Goal: Obtain resource: Download file/media

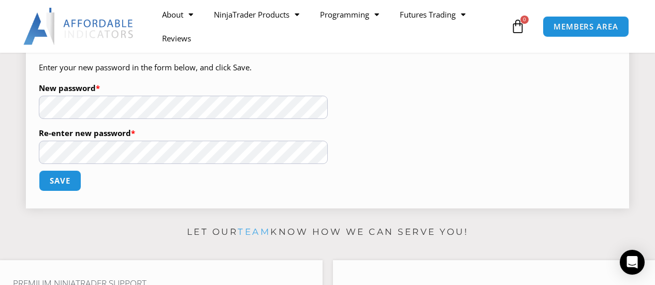
scroll to position [192, 0]
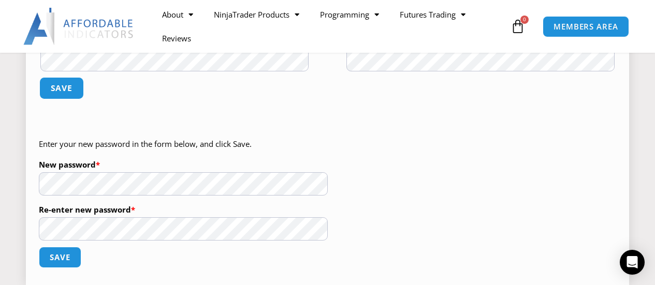
click at [65, 87] on button "Save" at bounding box center [61, 88] width 45 height 22
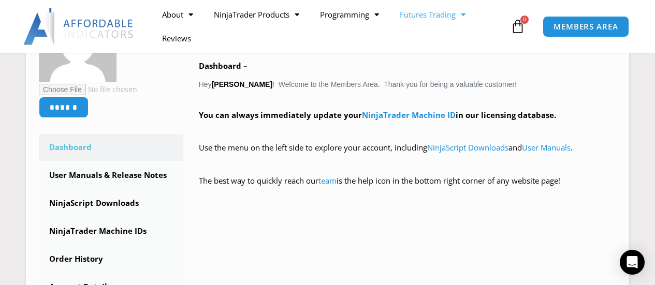
scroll to position [213, 0]
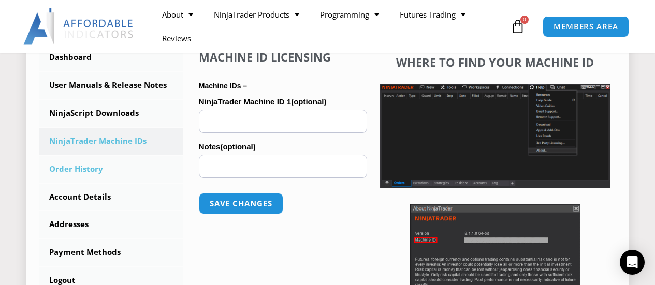
scroll to position [304, 0]
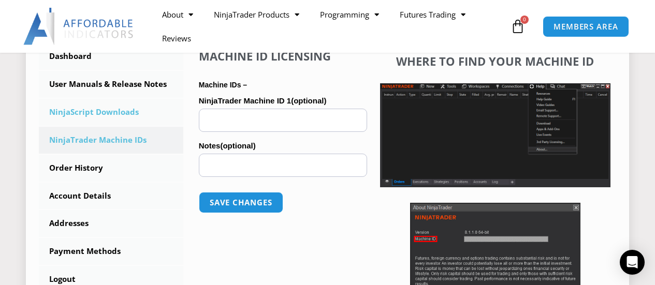
click at [113, 117] on link "NinjaScript Downloads" at bounding box center [111, 112] width 144 height 27
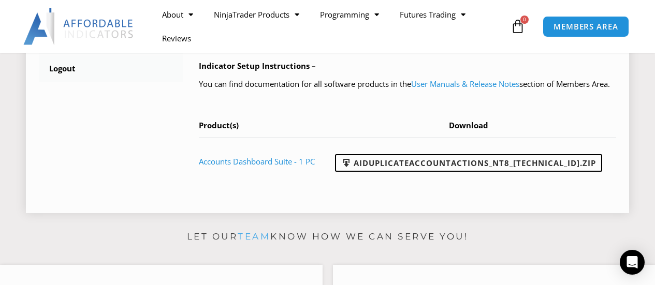
scroll to position [515, 0]
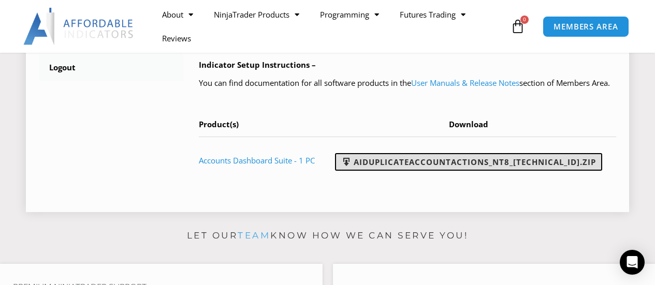
click at [351, 167] on span at bounding box center [346, 162] width 10 height 10
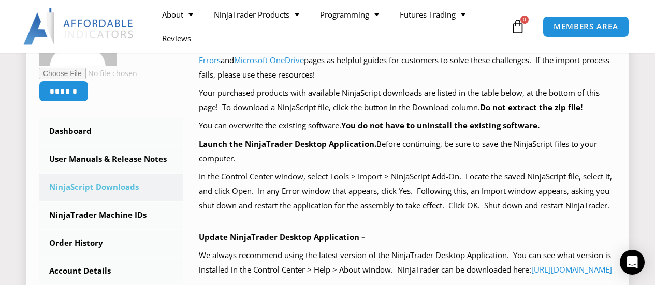
scroll to position [228, 0]
click at [392, 273] on p "We always recommend using the latest version of the NinjaTrader Desktop Applica…" at bounding box center [407, 263] width 417 height 29
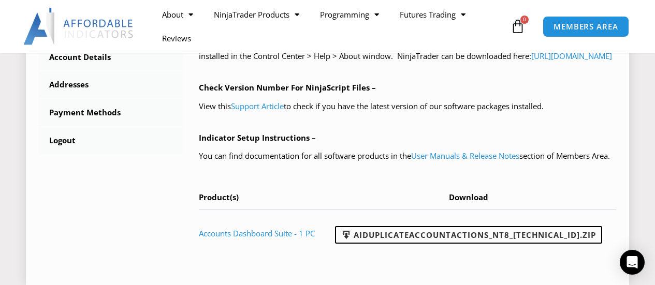
scroll to position [443, 0]
click at [451, 160] on link "User Manuals & Release Notes" at bounding box center [465, 155] width 108 height 10
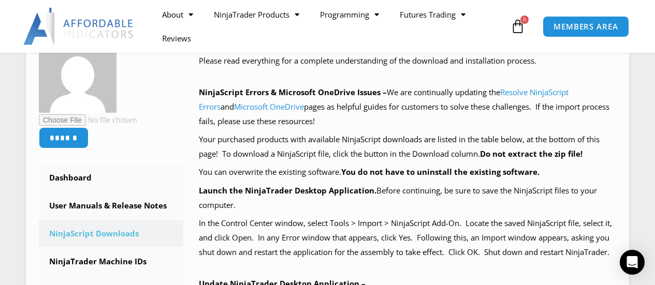
scroll to position [168, 0]
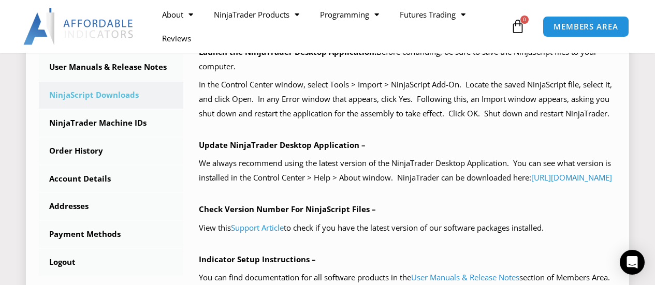
scroll to position [321, 0]
click at [107, 66] on link "User Manuals & Release Notes" at bounding box center [111, 66] width 144 height 27
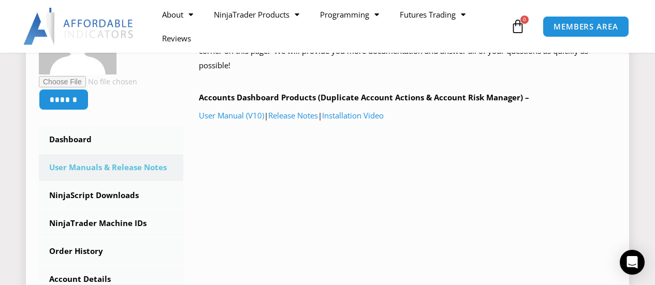
scroll to position [221, 0]
click at [359, 115] on link "Installation Video" at bounding box center [353, 115] width 62 height 10
click at [240, 115] on link "User Manual (V10)" at bounding box center [231, 115] width 65 height 10
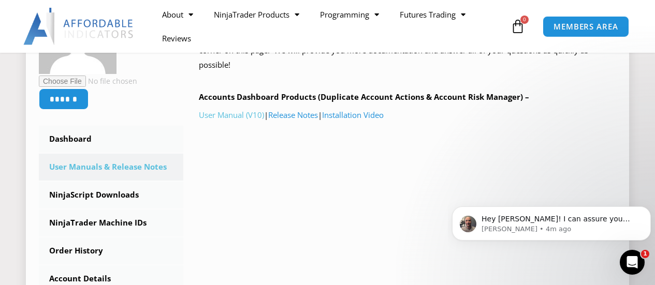
scroll to position [0, 0]
click at [567, 227] on p "Joel • 5m ago" at bounding box center [559, 229] width 156 height 9
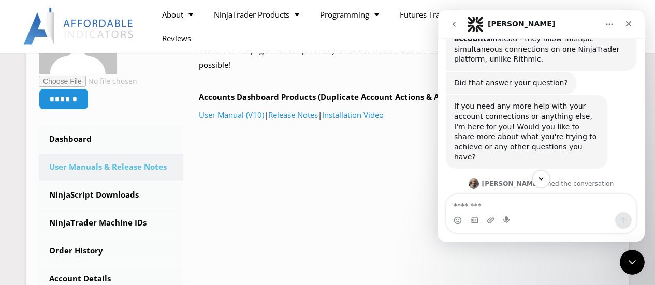
scroll to position [1721, 0]
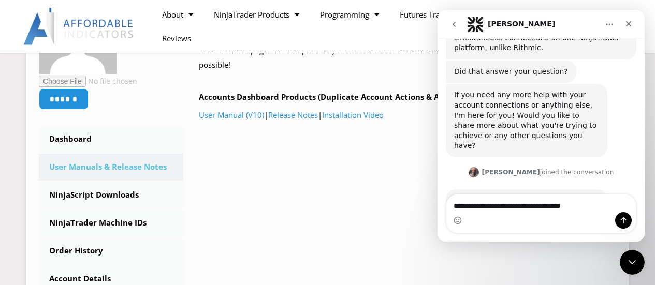
click at [490, 205] on textarea "**********" at bounding box center [540, 204] width 189 height 18
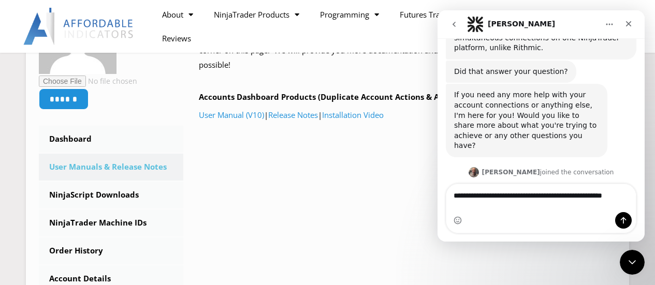
scroll to position [1731, 0]
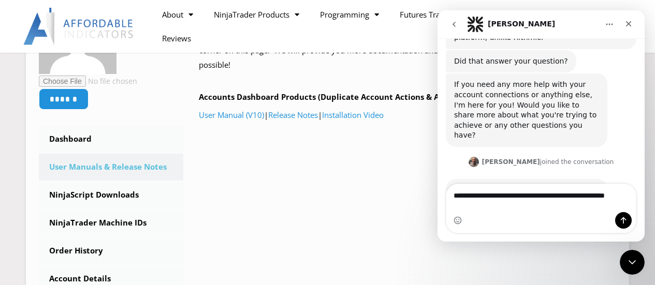
click at [454, 196] on textarea "**********" at bounding box center [540, 198] width 189 height 28
click at [567, 196] on textarea "**********" at bounding box center [540, 198] width 189 height 28
type textarea "**********"
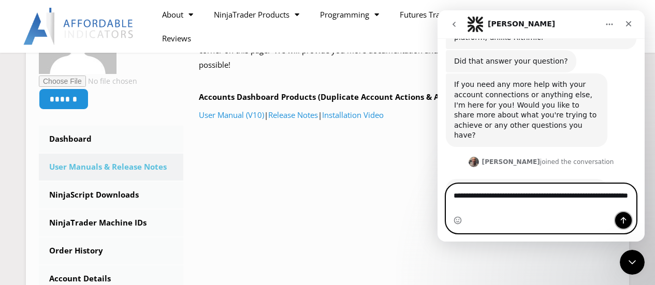
click at [616, 218] on button "Send a message…" at bounding box center [623, 220] width 17 height 17
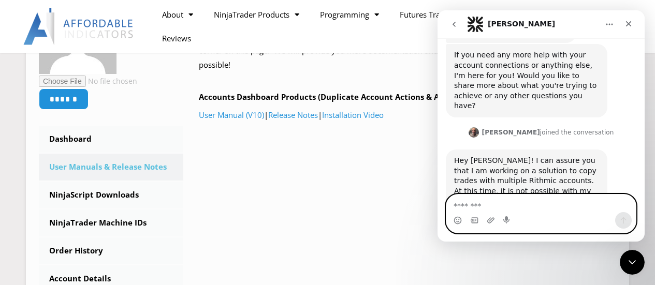
scroll to position [1745, 0]
